Goal: Entertainment & Leisure: Consume media (video, audio)

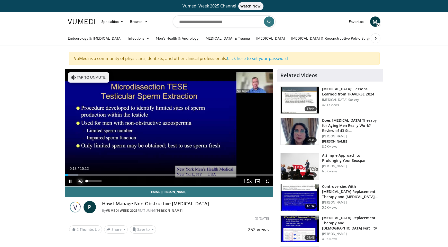
click at [79, 183] on span "Video Player" at bounding box center [80, 181] width 10 height 10
drag, startPoint x: 64, startPoint y: 176, endPoint x: 60, endPoint y: 176, distance: 4.4
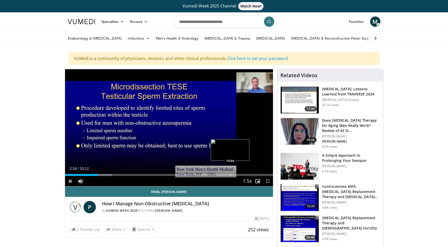
click at [235, 171] on div "Loaded : 22.82% 02:24 12:04" at bounding box center [169, 173] width 208 height 5
click at [247, 175] on div "Progress Bar" at bounding box center [247, 175] width 1 height 2
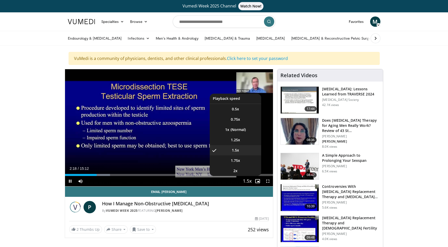
click at [246, 181] on span "Video Player" at bounding box center [247, 181] width 7 height 10
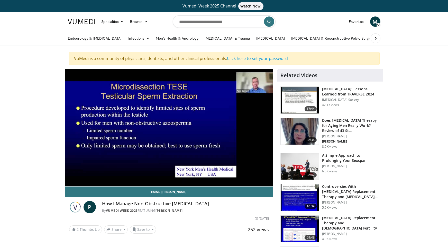
click at [246, 181] on div "10 seconds Tap to unmute" at bounding box center [169, 127] width 208 height 117
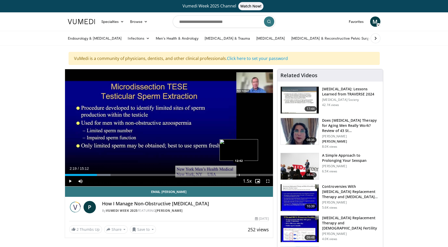
click at [239, 173] on div "Loaded : 21.91% 02:19 12:42" at bounding box center [169, 173] width 208 height 5
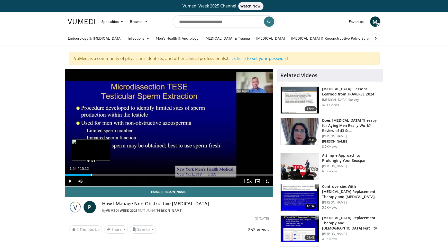
click at [91, 174] on div "Progress Bar" at bounding box center [91, 175] width 1 height 2
click at [95, 175] on div "Progress Bar" at bounding box center [95, 175] width 1 height 2
click at [91, 175] on div "Progress Bar" at bounding box center [91, 175] width 1 height 2
click at [95, 175] on div "Progress Bar" at bounding box center [95, 175] width 1 height 2
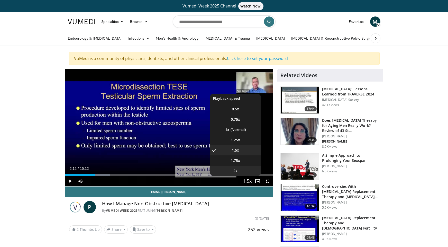
click at [240, 170] on li "2x" at bounding box center [235, 171] width 51 height 10
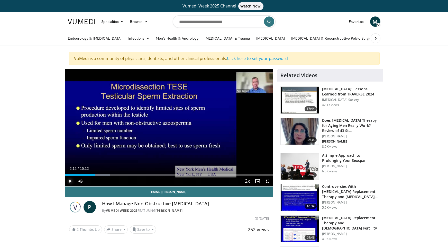
click at [69, 182] on span "Video Player" at bounding box center [70, 181] width 10 height 10
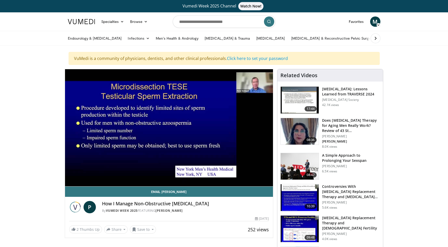
click at [299, 161] on img at bounding box center [300, 166] width 38 height 27
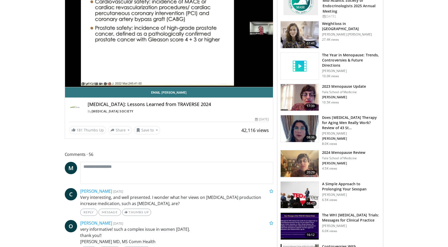
scroll to position [135, 0]
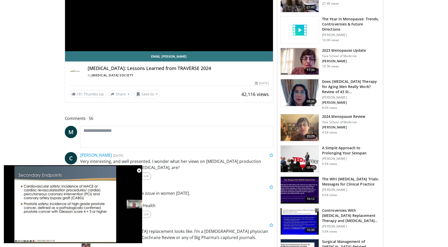
click at [294, 160] on img at bounding box center [300, 159] width 38 height 27
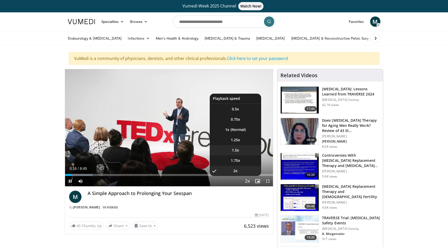
click at [236, 152] on span "1.5x" at bounding box center [235, 150] width 7 height 5
